Goal: Task Accomplishment & Management: Use online tool/utility

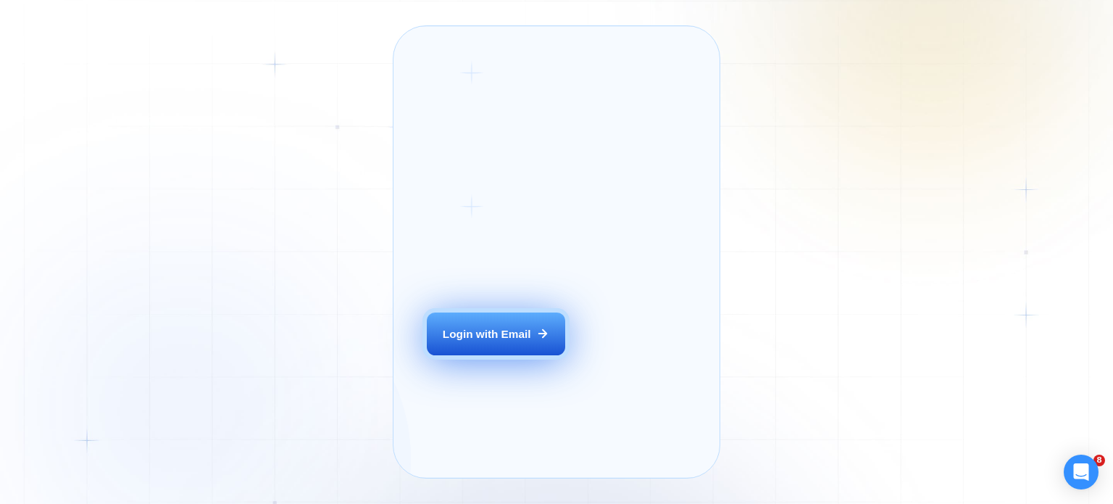
click at [498, 341] on div "Login with Email" at bounding box center [487, 333] width 88 height 15
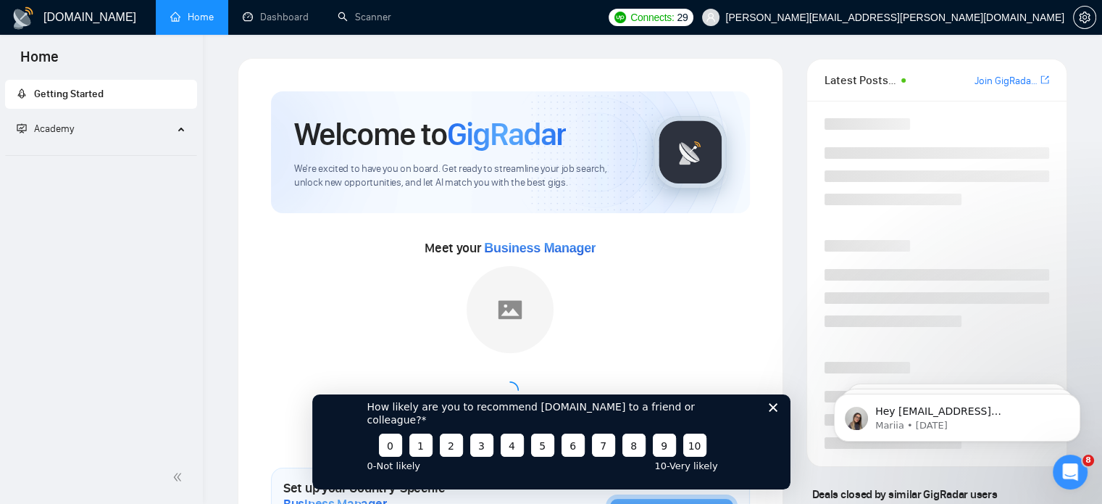
click at [775, 411] on icon "Close survey" at bounding box center [772, 406] width 9 height 9
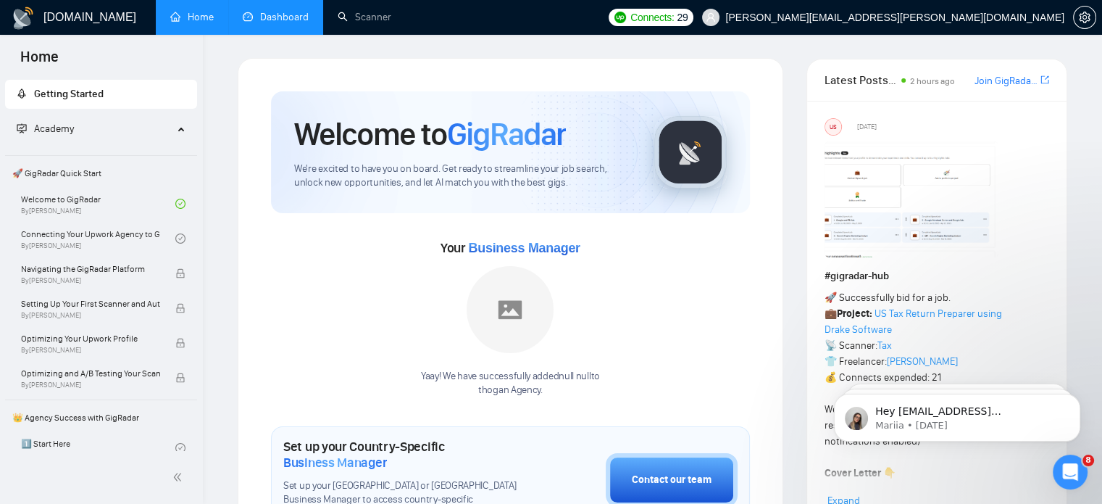
click at [288, 20] on link "Dashboard" at bounding box center [276, 17] width 66 height 12
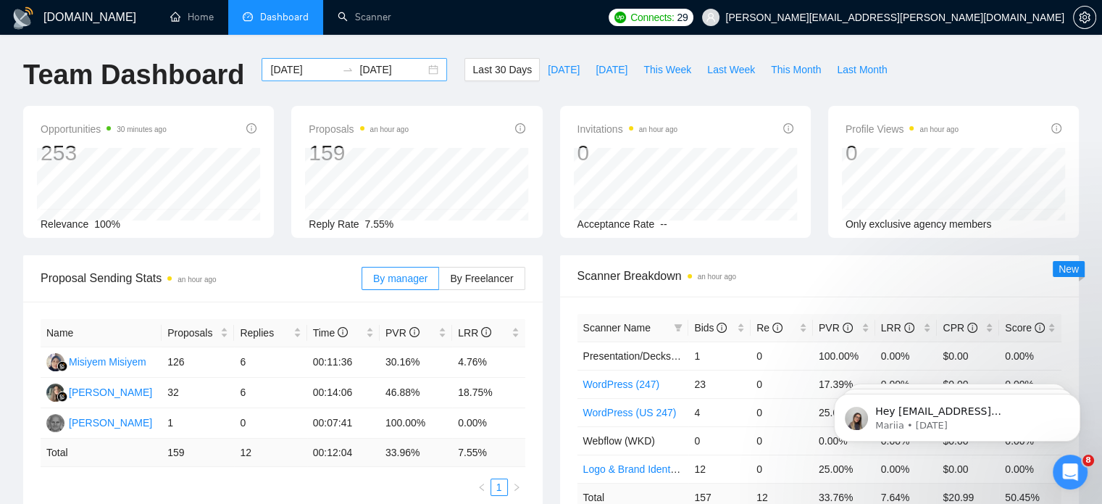
click at [423, 72] on div "2025-08-16 2025-09-15" at bounding box center [355, 69] width 186 height 23
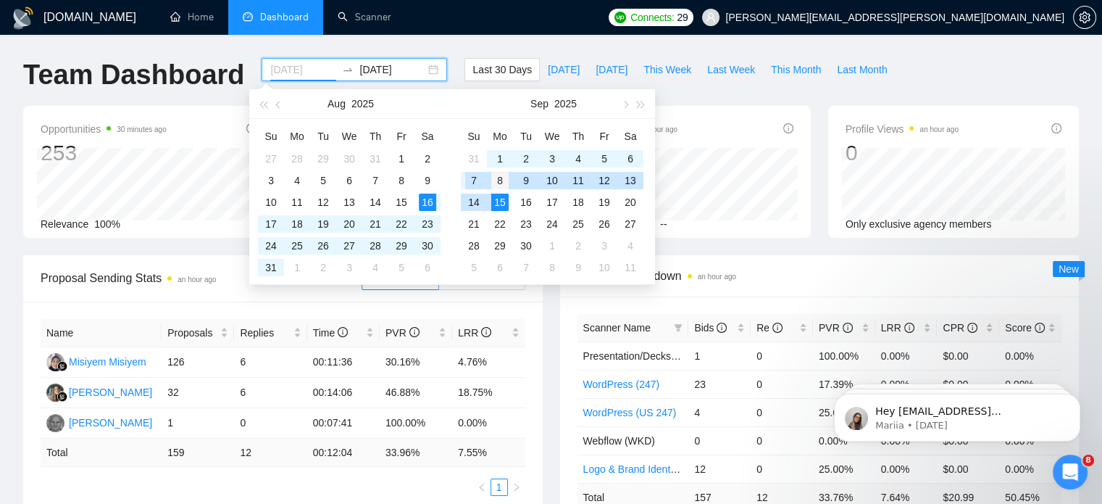
type input "2025-09-08"
click at [497, 182] on div "8" at bounding box center [499, 180] width 17 height 17
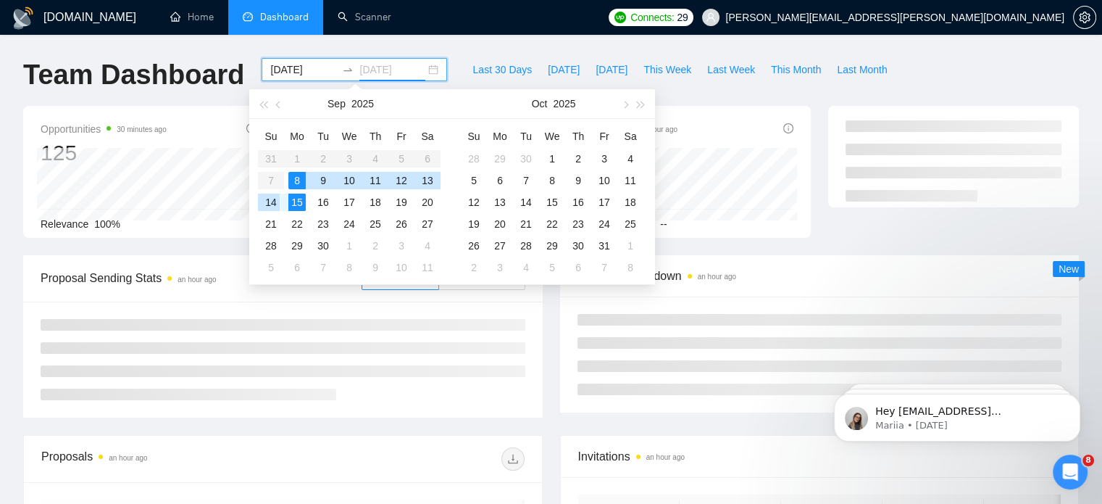
click at [271, 206] on div "14" at bounding box center [270, 202] width 17 height 17
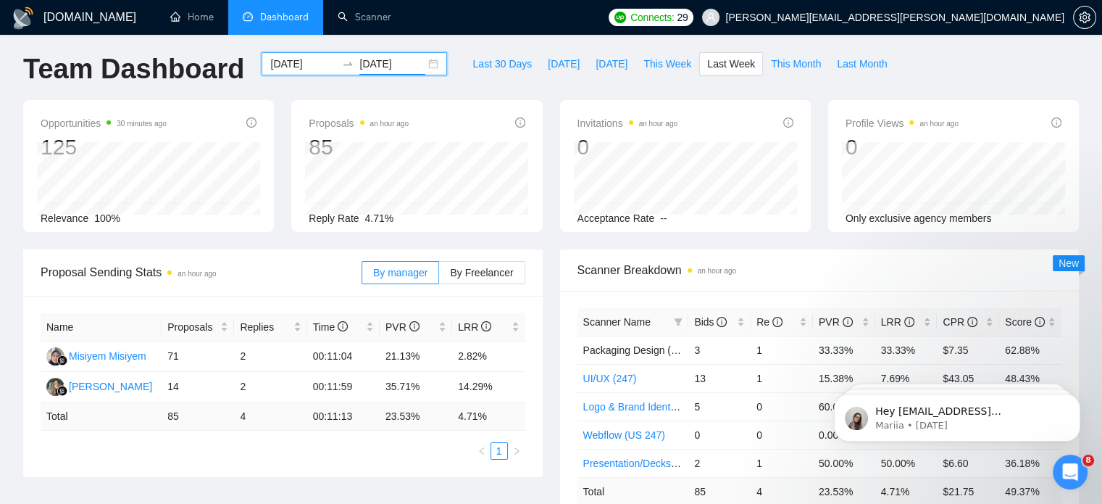
scroll to position [7, 0]
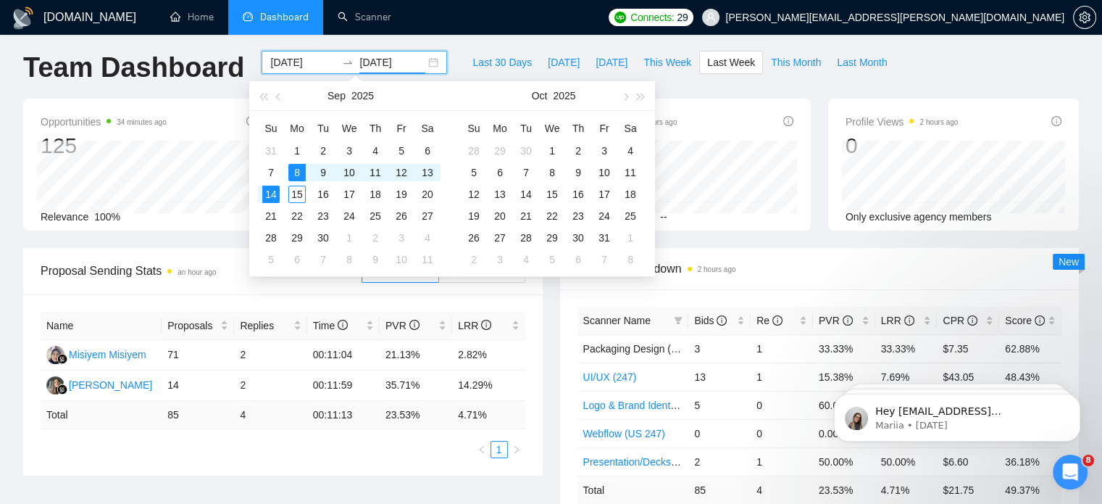
type input "2025-09-14"
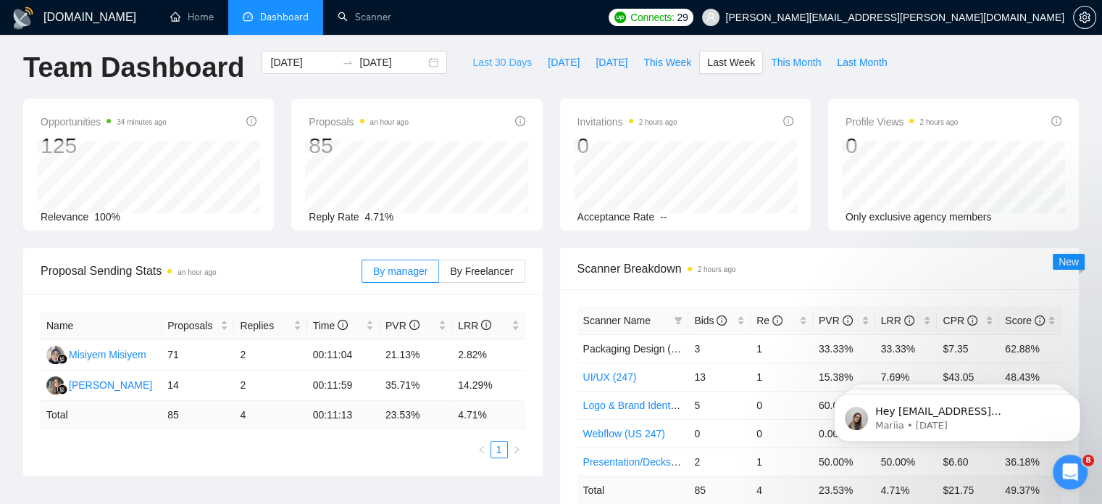
click at [494, 70] on button "Last 30 Days" at bounding box center [502, 62] width 75 height 23
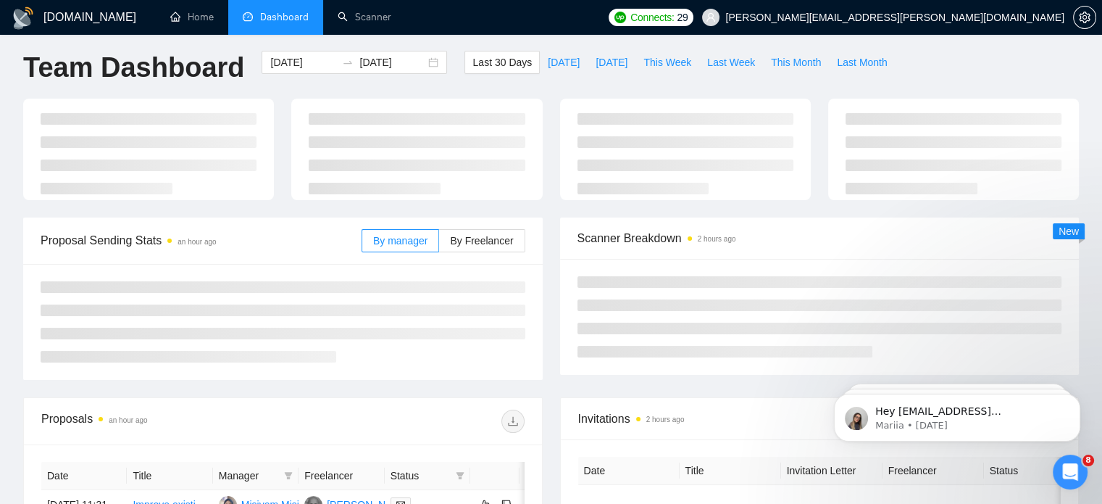
type input "2025-08-16"
type input "2025-09-15"
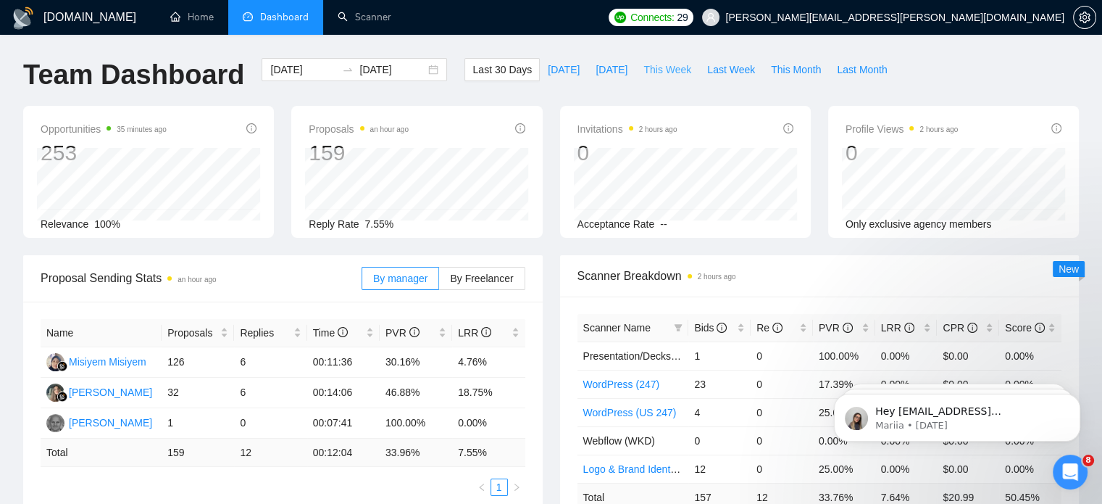
click at [646, 72] on span "This Week" at bounding box center [668, 70] width 48 height 16
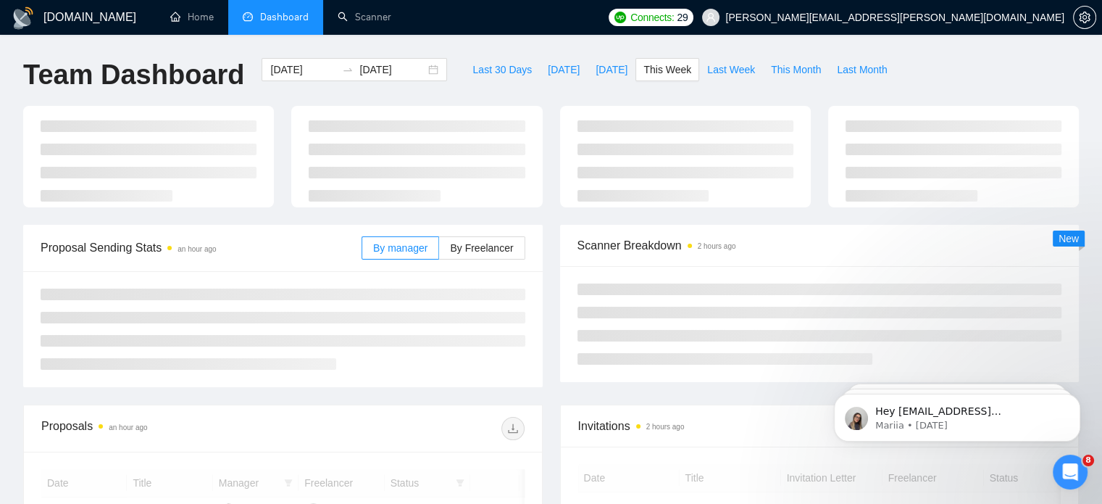
type input "2025-09-15"
type input "2025-09-21"
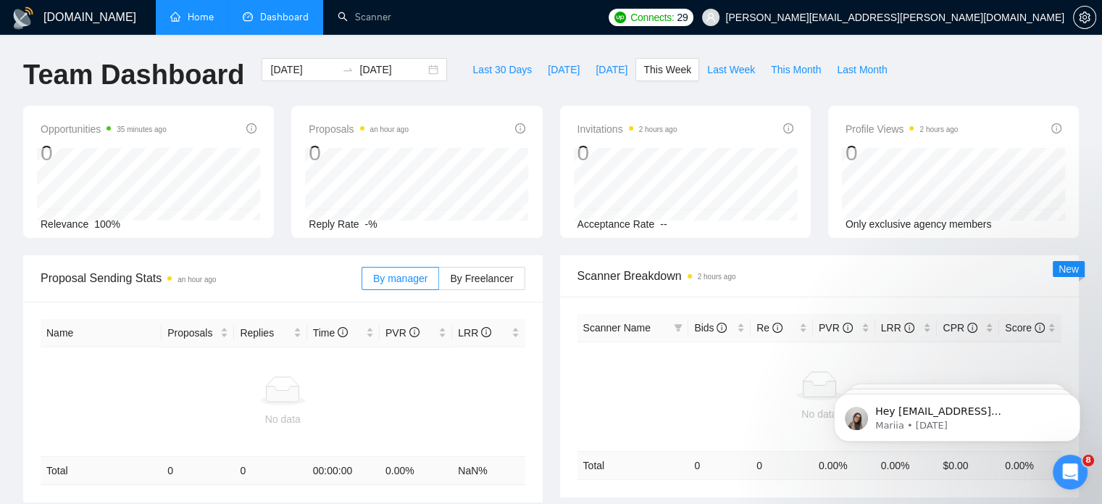
click at [200, 23] on link "Home" at bounding box center [191, 17] width 43 height 12
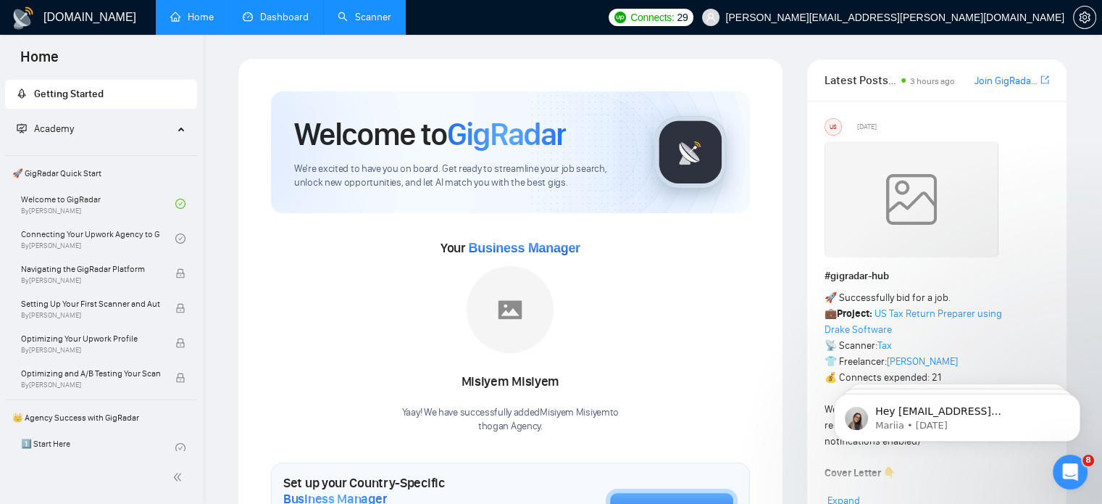
click at [371, 20] on link "Scanner" at bounding box center [365, 17] width 54 height 12
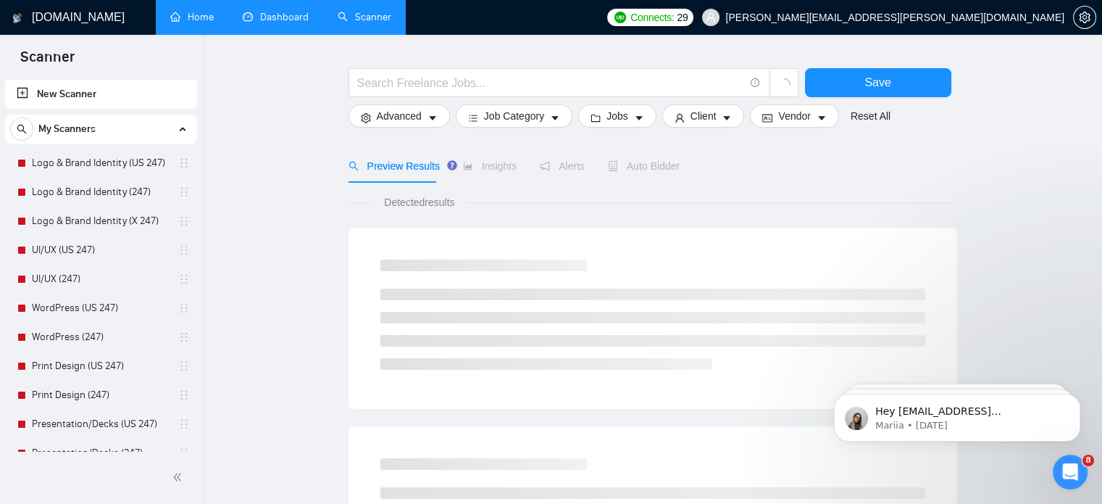
scroll to position [42, 0]
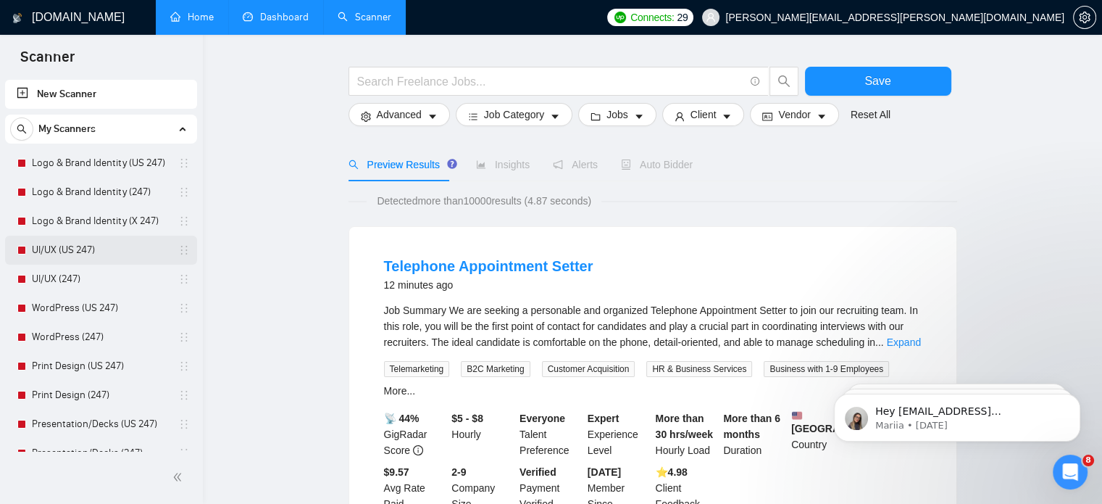
click at [96, 252] on link "UI/UX (US 247)" at bounding box center [101, 250] width 138 height 29
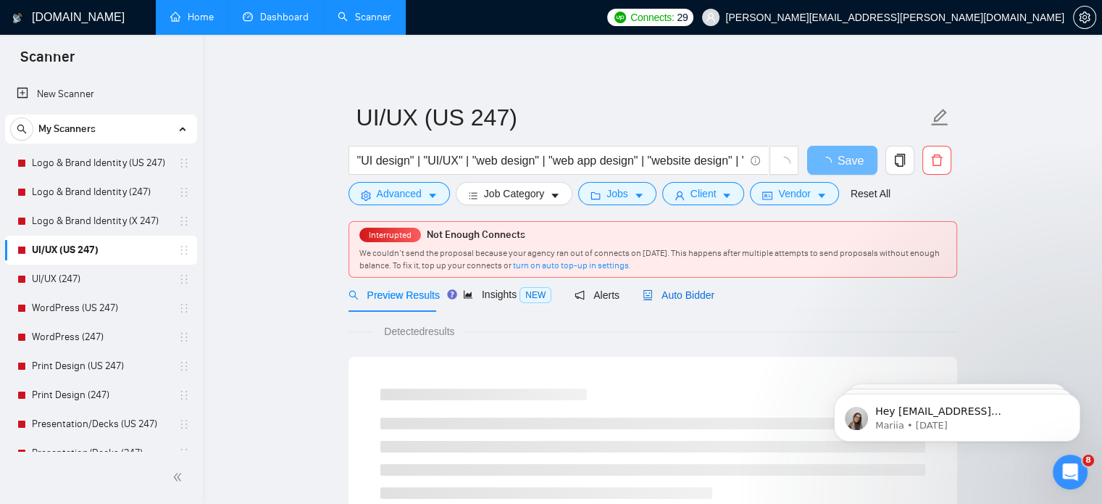
click at [686, 298] on span "Auto Bidder" at bounding box center [679, 295] width 72 height 12
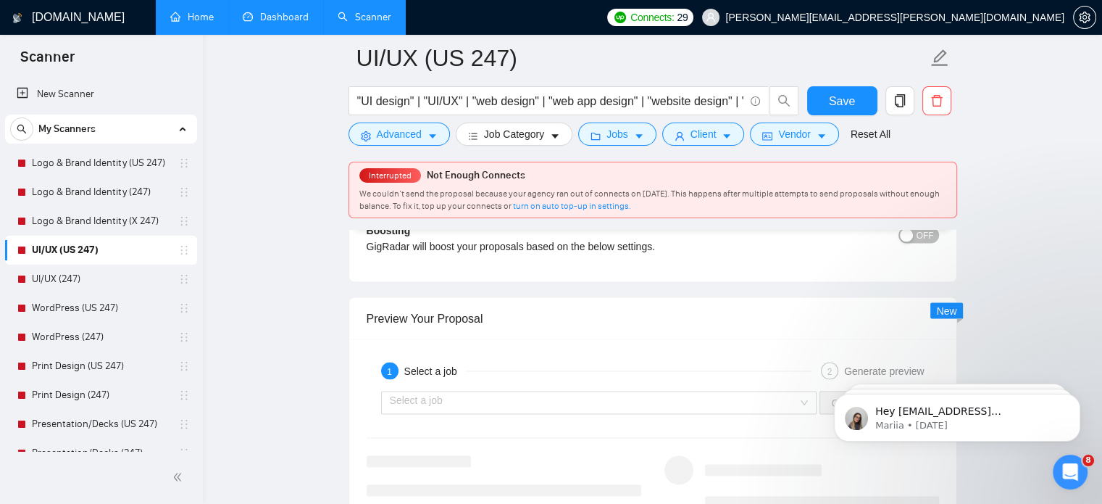
scroll to position [2611, 0]
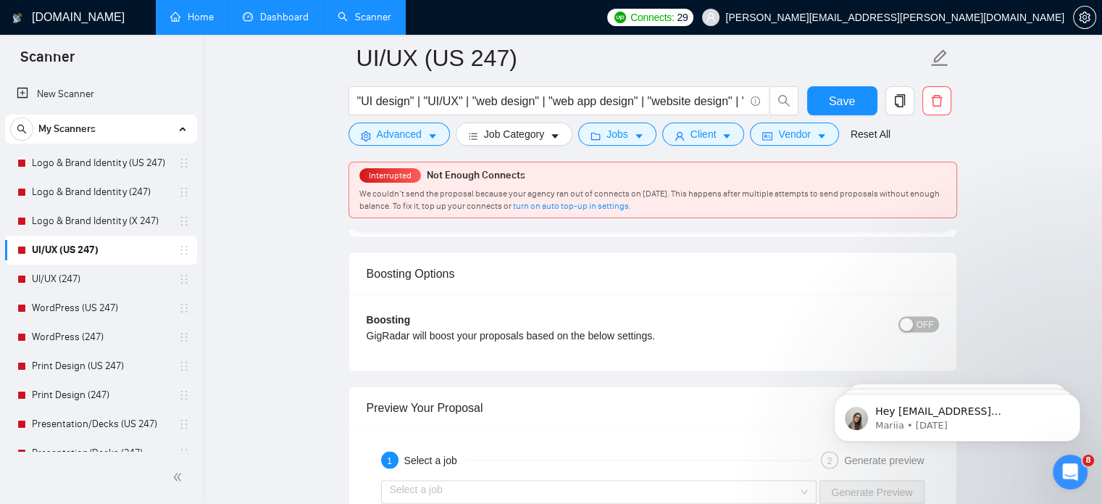
click at [928, 321] on span "OFF" at bounding box center [925, 324] width 17 height 16
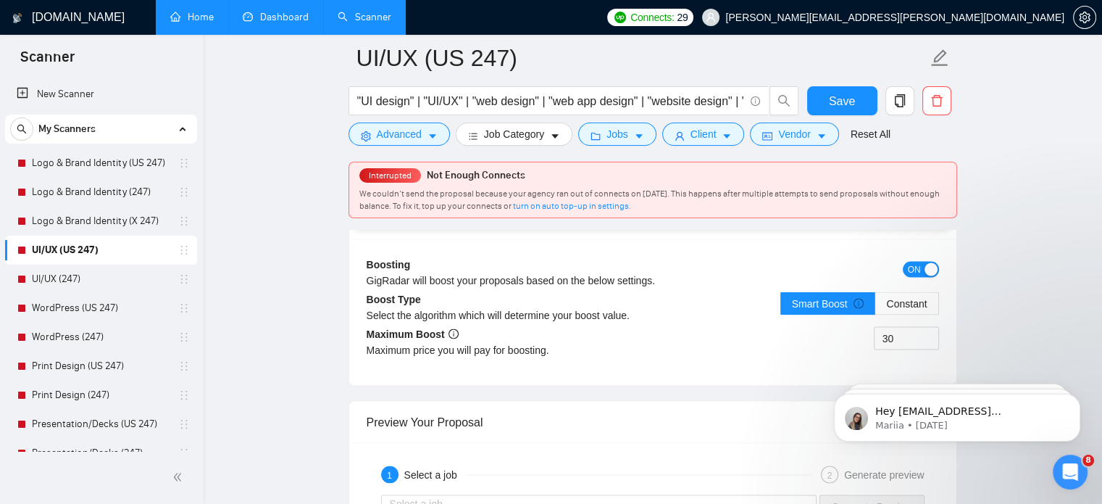
scroll to position [2668, 0]
click at [905, 328] on input "30" at bounding box center [907, 336] width 64 height 22
click at [909, 303] on span "Constant" at bounding box center [906, 301] width 41 height 12
click at [876, 304] on input "Constant" at bounding box center [876, 304] width 0 height 0
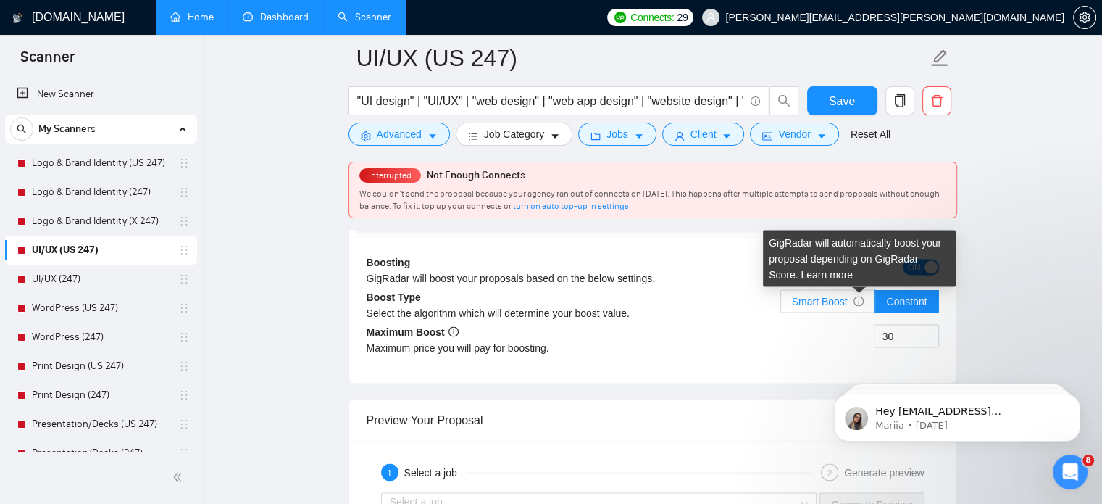
click at [860, 298] on icon "info-circle" at bounding box center [859, 300] width 1 height 5
click at [781, 304] on input "Smart Boost" at bounding box center [781, 304] width 0 height 0
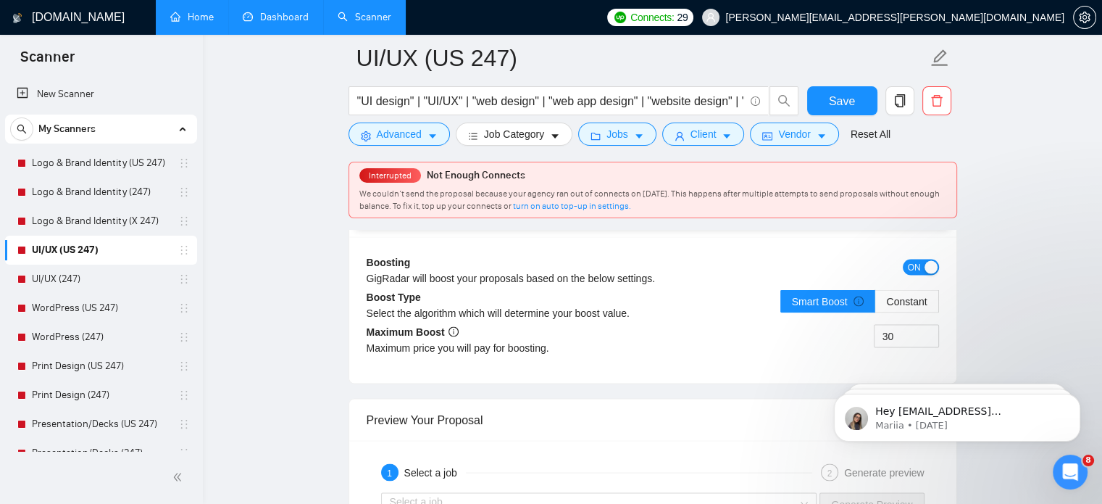
click at [915, 271] on span "ON" at bounding box center [914, 267] width 13 height 16
